Goal: Find specific page/section: Find specific page/section

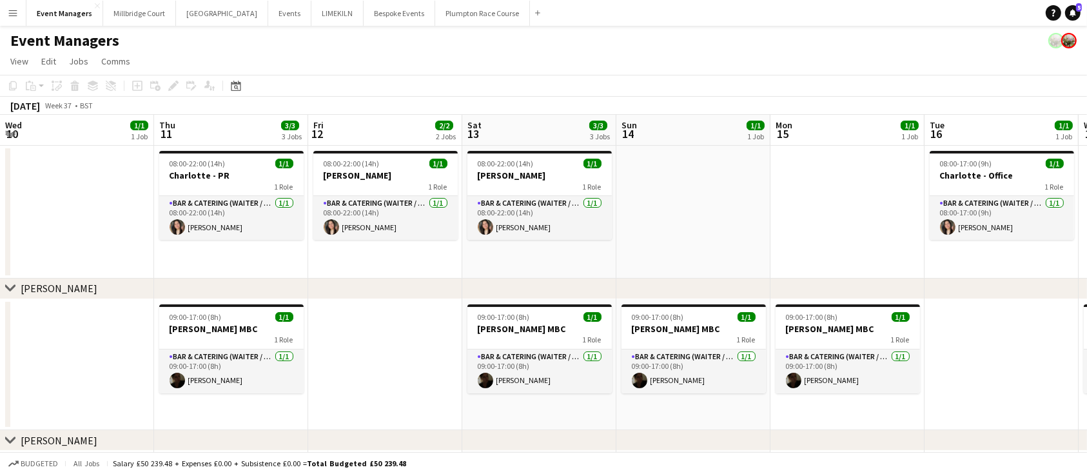
scroll to position [0, 412]
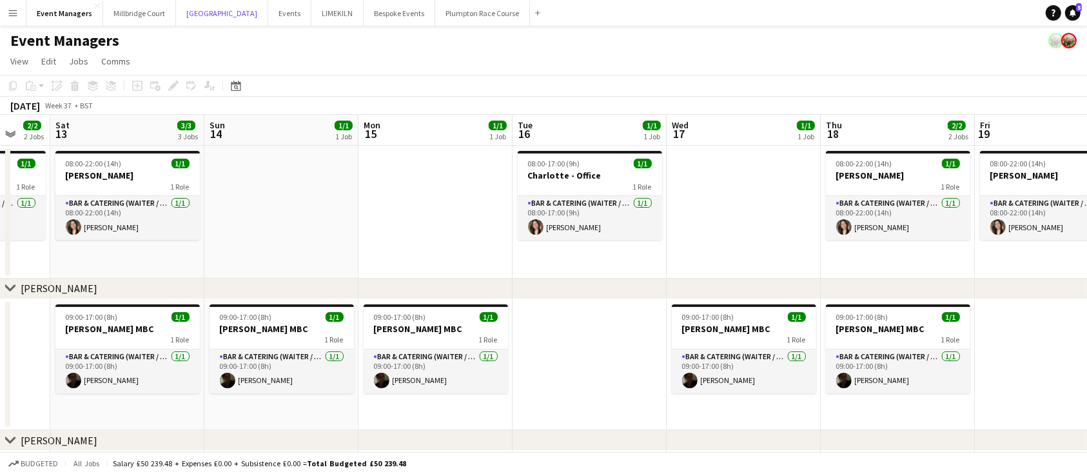
click at [186, 7] on button "[GEOGRAPHIC_DATA] Close" at bounding box center [222, 13] width 92 height 25
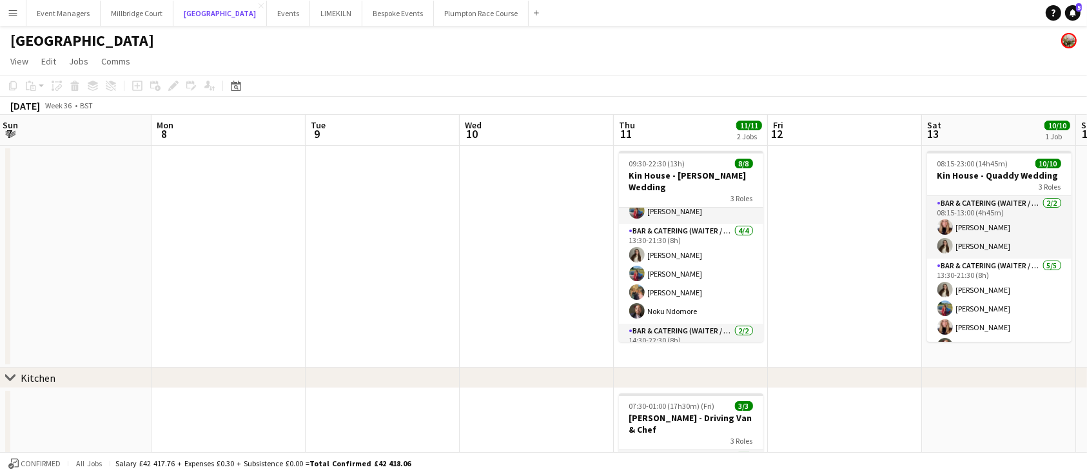
scroll to position [79, 0]
